Goal: Task Accomplishment & Management: Manage account settings

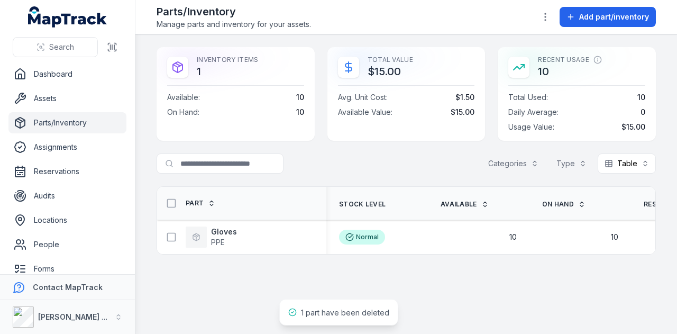
scroll to position [0, 483]
click at [48, 120] on link "Parts/Inventory" at bounding box center [67, 122] width 118 height 21
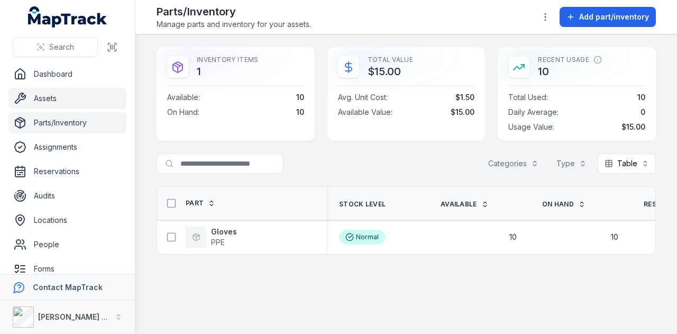
click at [78, 97] on link "Assets" at bounding box center [67, 98] width 118 height 21
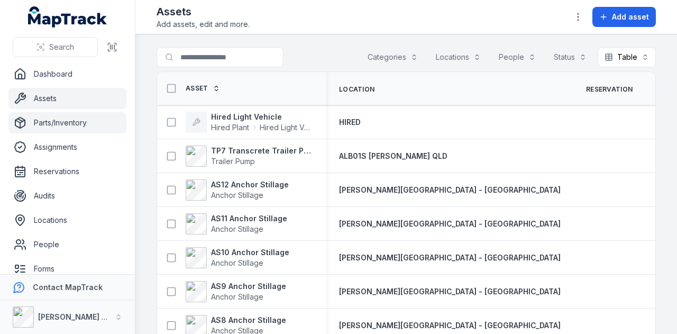
click at [84, 116] on link "Parts/Inventory" at bounding box center [67, 122] width 118 height 21
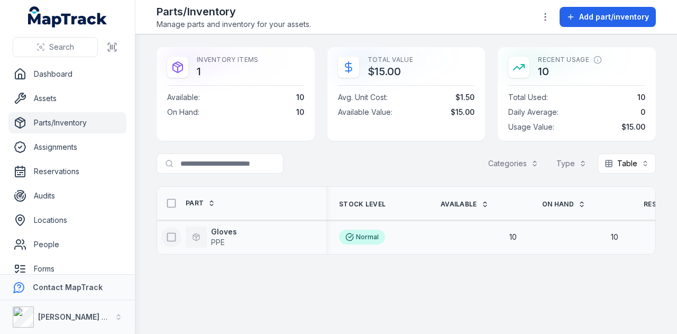
click at [171, 239] on rect at bounding box center [172, 237] width 8 height 8
click at [459, 310] on button "button" at bounding box center [444, 308] width 35 height 20
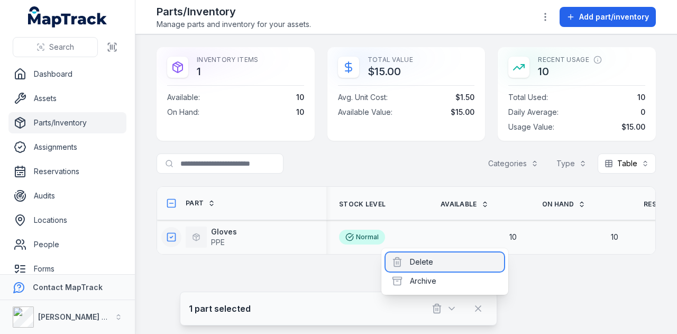
click at [439, 257] on div "Delete" at bounding box center [444, 261] width 118 height 19
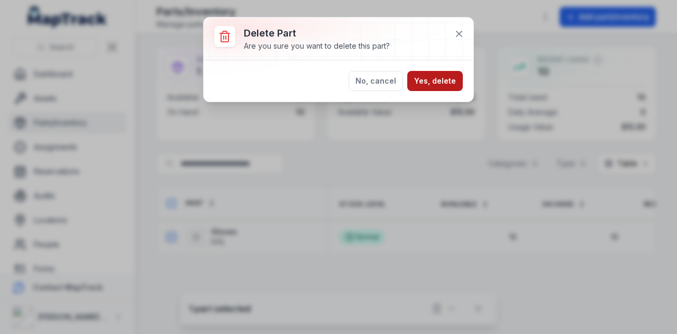
click at [431, 78] on button "Yes, delete" at bounding box center [435, 81] width 56 height 20
